Goal: Understand process/instructions

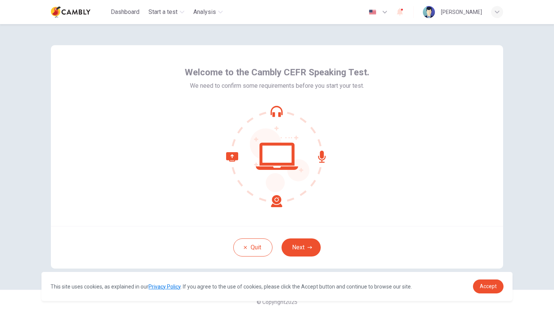
scroll to position [1, 0]
click at [302, 248] on button "Next" at bounding box center [301, 247] width 39 height 18
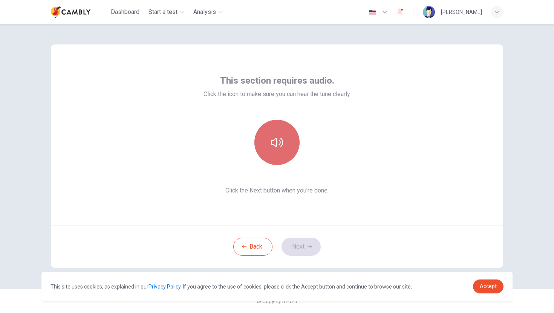
click at [287, 158] on button "button" at bounding box center [276, 142] width 45 height 45
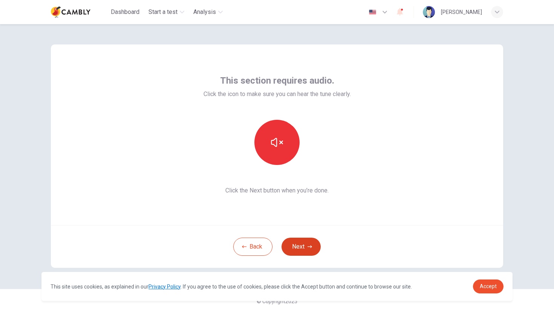
click at [294, 248] on button "Next" at bounding box center [301, 247] width 39 height 18
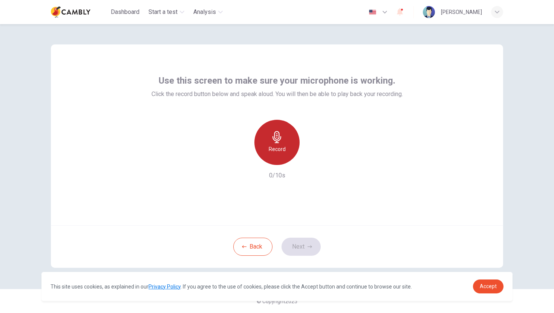
click at [279, 141] on icon "button" at bounding box center [277, 137] width 12 height 12
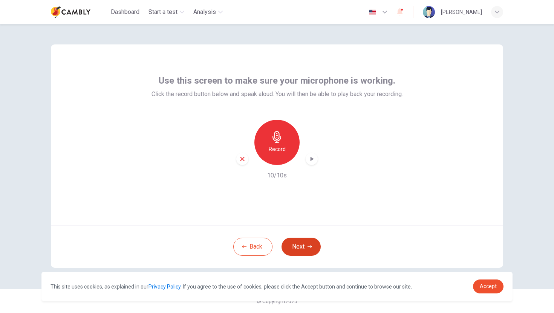
click at [309, 249] on button "Next" at bounding box center [301, 247] width 39 height 18
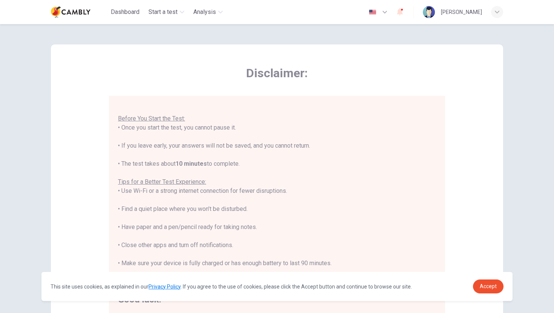
scroll to position [0, 0]
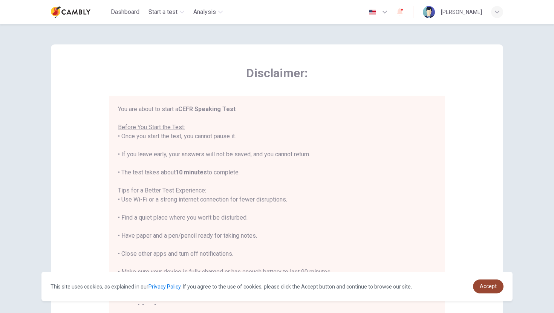
click at [488, 284] on span "Accept" at bounding box center [488, 286] width 17 height 6
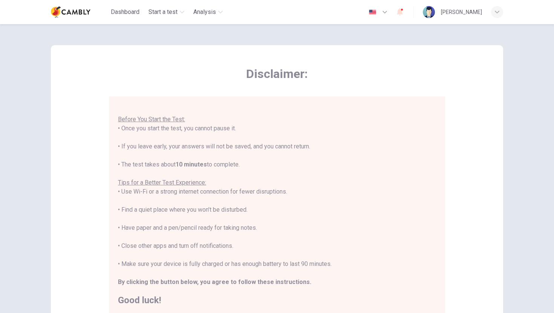
scroll to position [106, 0]
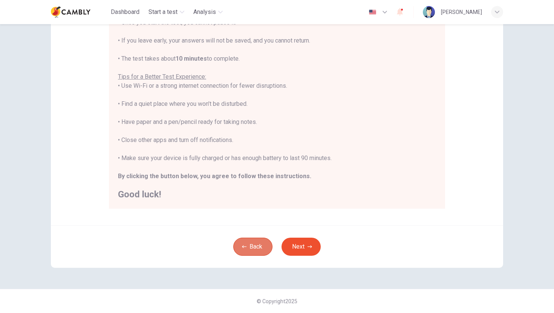
click at [246, 248] on icon "button" at bounding box center [244, 247] width 5 height 5
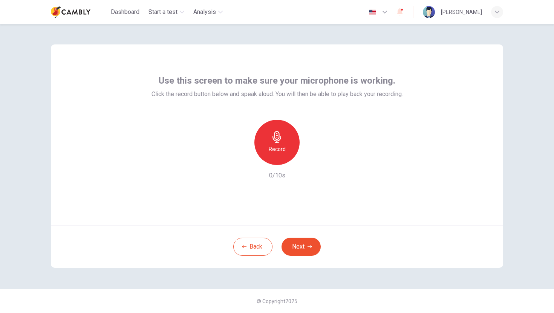
click at [68, 15] on img at bounding box center [71, 12] width 40 height 15
